Goal: Task Accomplishment & Management: Use online tool/utility

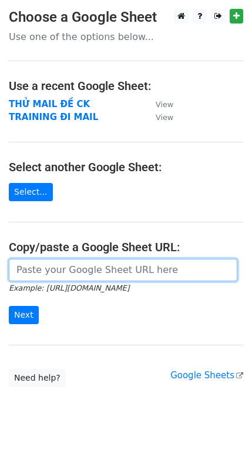
click at [105, 275] on input "url" at bounding box center [123, 270] width 229 height 22
paste input "[URL][DOMAIN_NAME]"
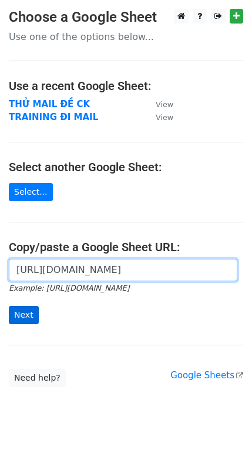
type input "[URL][DOMAIN_NAME]"
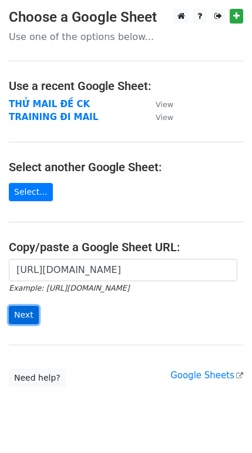
click at [27, 313] on input "Next" at bounding box center [24, 315] width 30 height 18
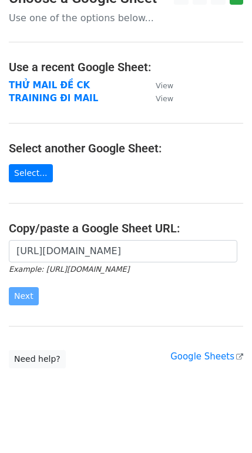
scroll to position [28, 0]
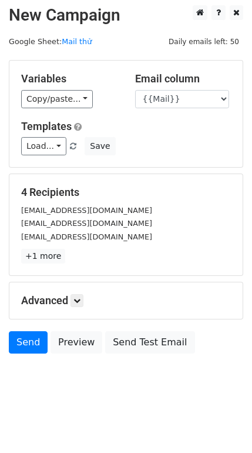
scroll to position [4, 0]
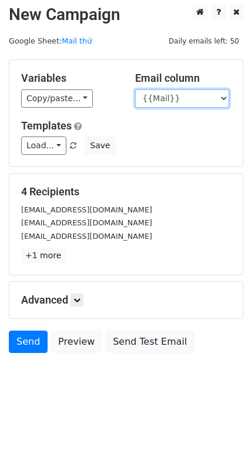
click at [218, 97] on select "{{TÊN}} {{TÊN CUỘC THI}} {{Mail}}" at bounding box center [182, 98] width 94 height 18
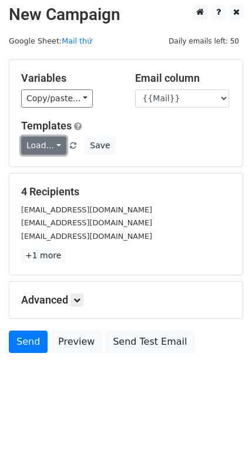
click at [58, 146] on link "Load..." at bounding box center [43, 145] width 45 height 18
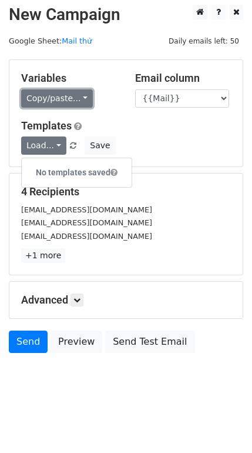
click at [79, 98] on link "Copy/paste..." at bounding box center [57, 98] width 72 height 18
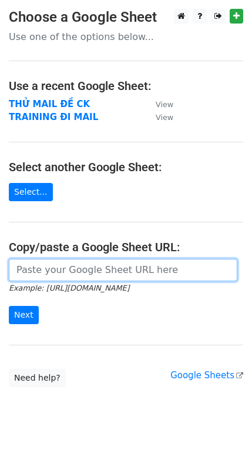
click at [146, 272] on input "url" at bounding box center [123, 270] width 229 height 22
paste input "[URL][DOMAIN_NAME]"
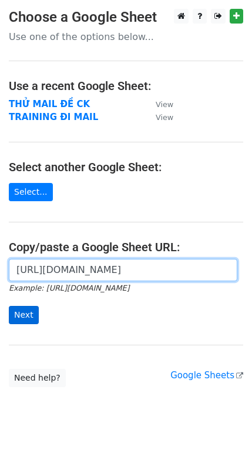
type input "[URL][DOMAIN_NAME]"
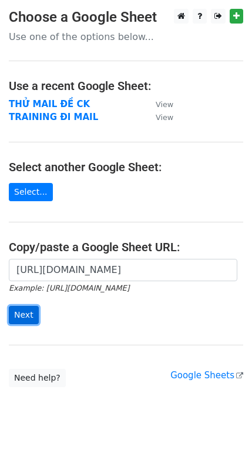
click at [28, 317] on input "Next" at bounding box center [24, 315] width 30 height 18
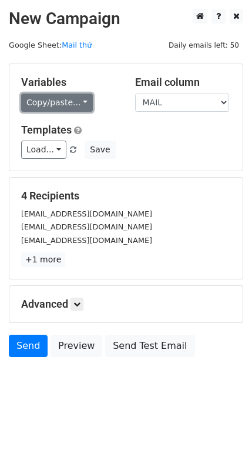
click at [75, 105] on link "Copy/paste..." at bounding box center [57, 103] width 72 height 18
